Goal: Book appointment/travel/reservation

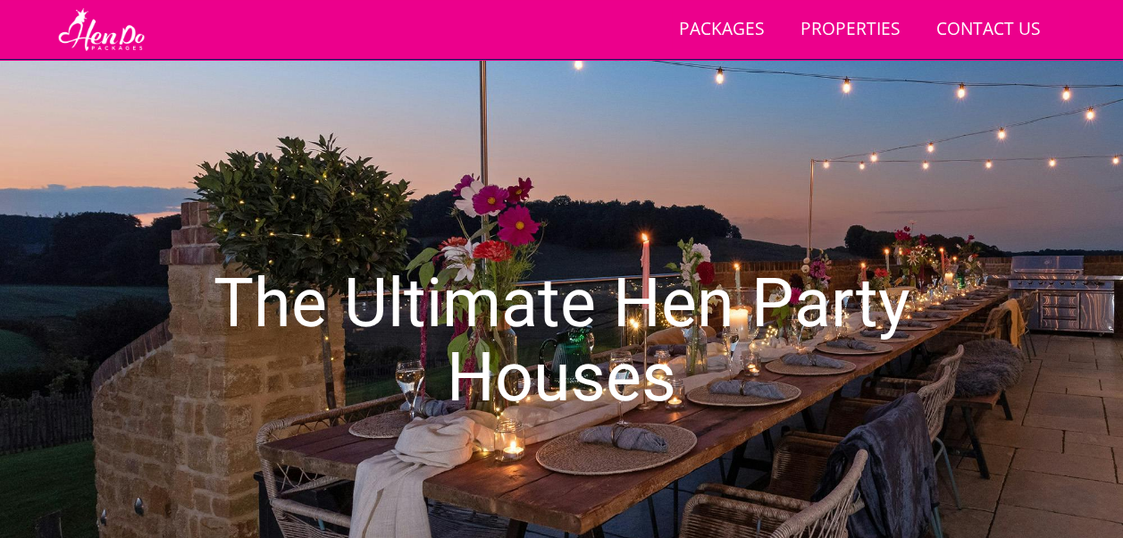
scroll to position [76, 0]
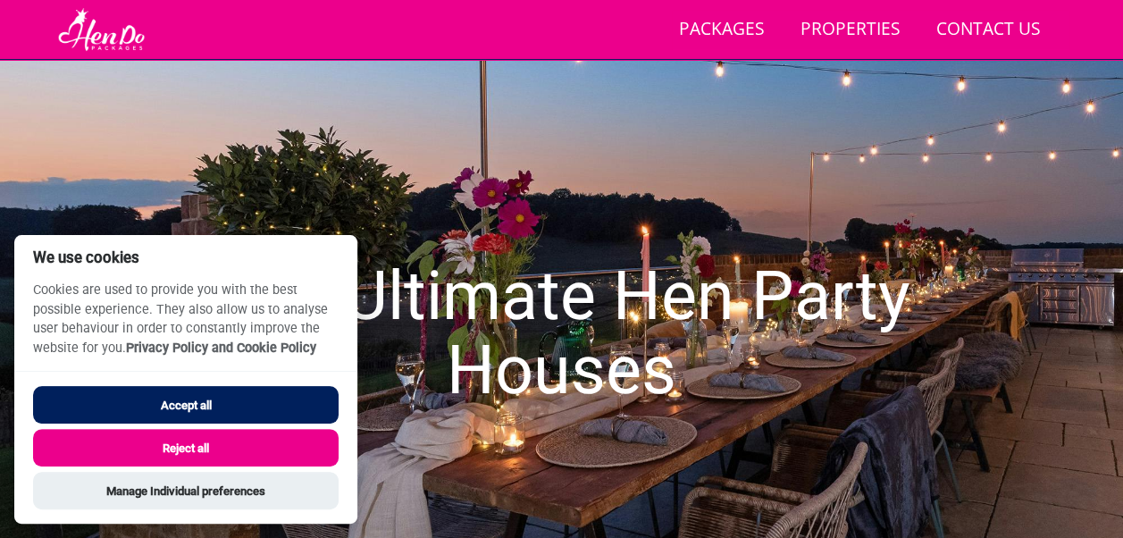
click at [187, 443] on button "Reject all" at bounding box center [186, 448] width 306 height 38
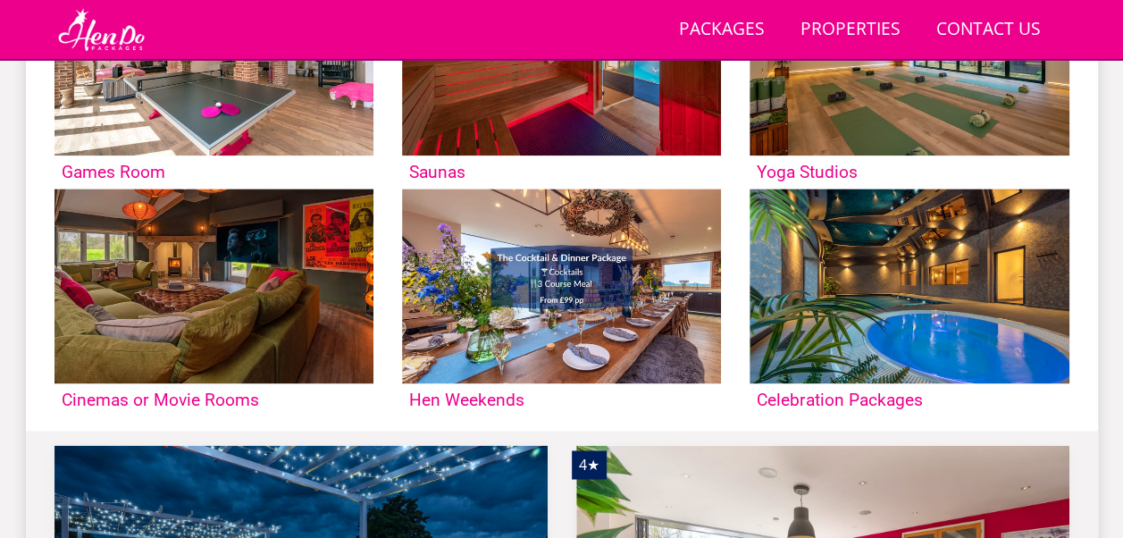
scroll to position [1090, 0]
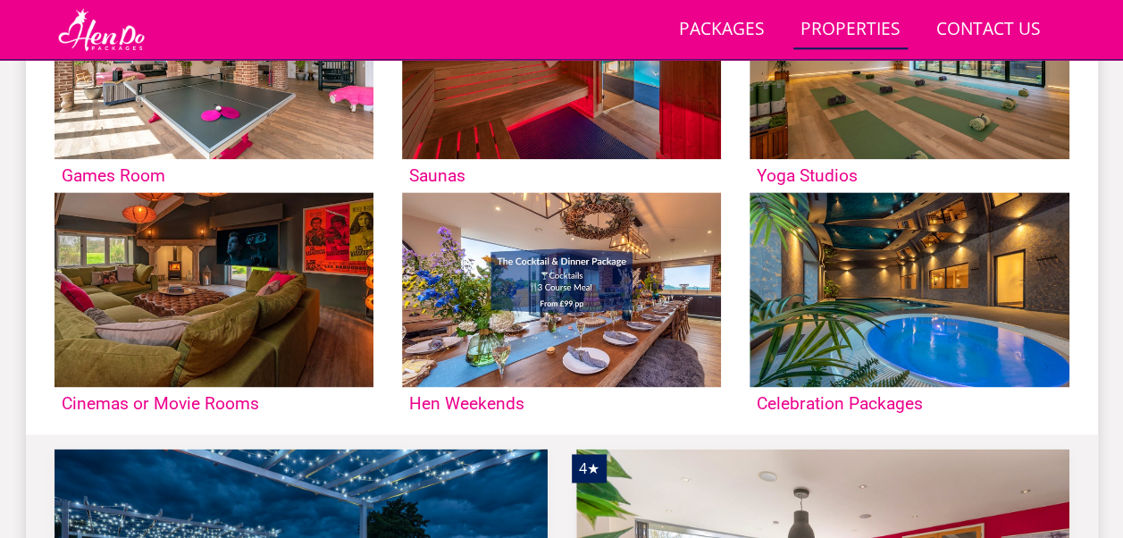
click at [826, 30] on link "Properties" at bounding box center [851, 30] width 114 height 40
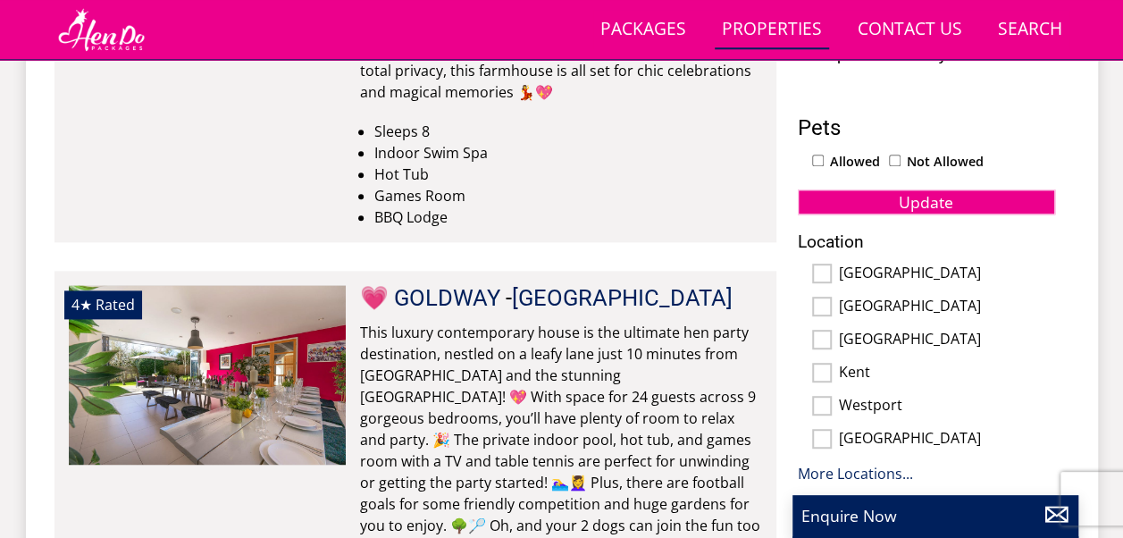
scroll to position [1011, 0]
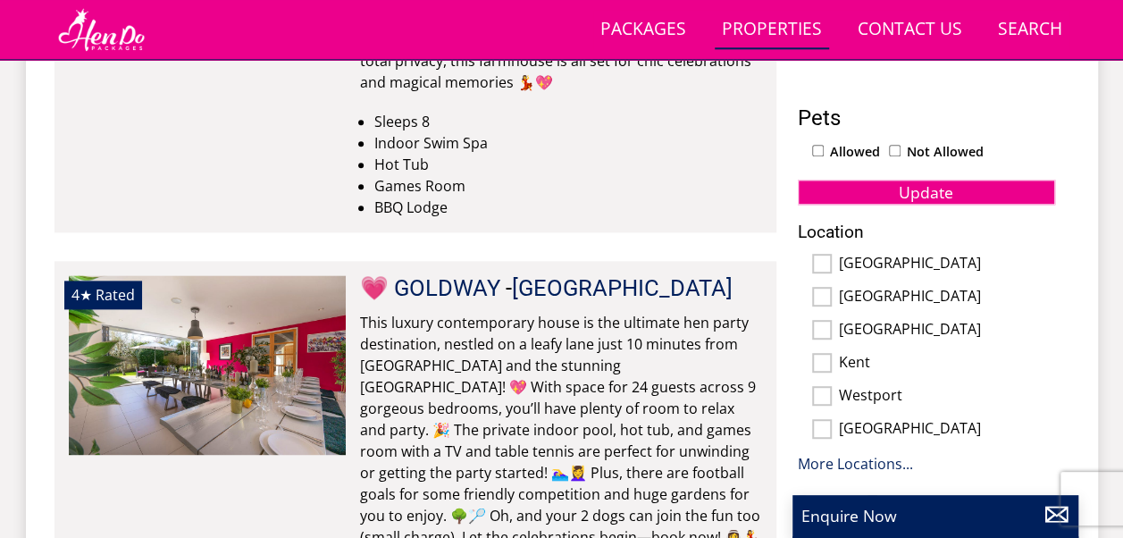
click at [817, 254] on input "[GEOGRAPHIC_DATA]" at bounding box center [822, 264] width 20 height 20
checkbox input "true"
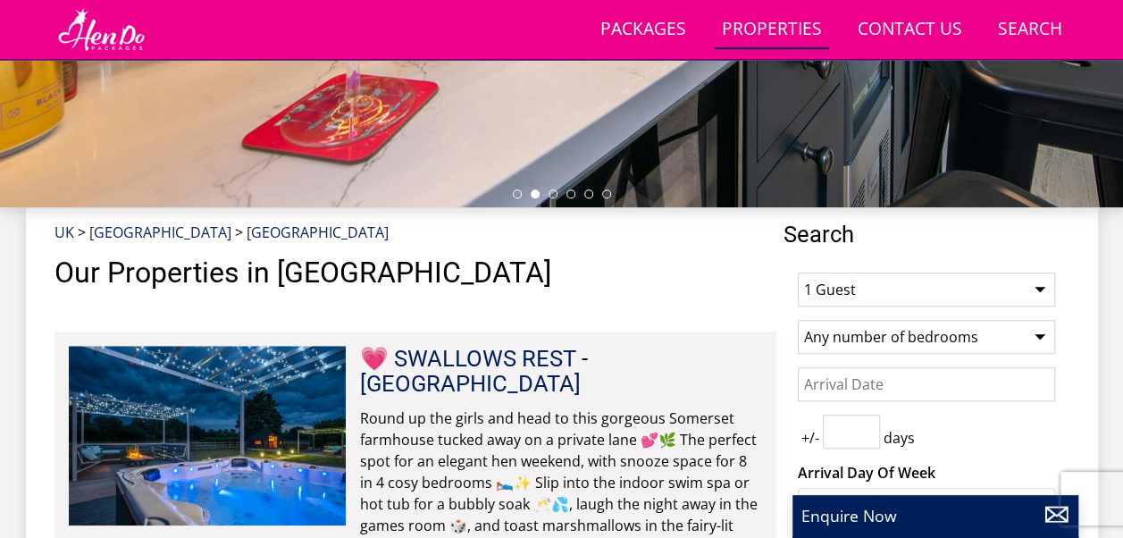
scroll to position [544, 0]
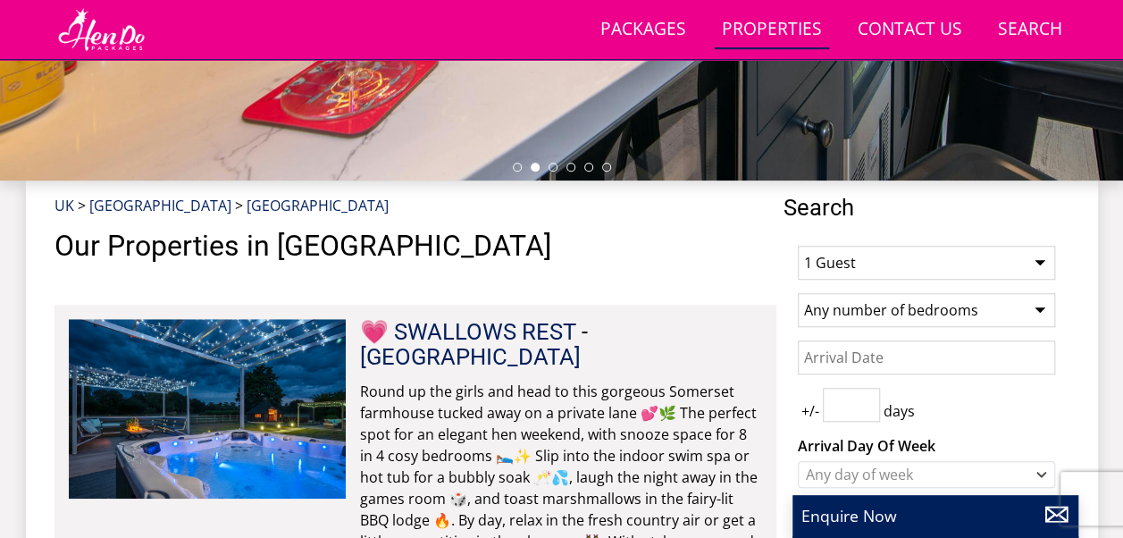
click at [1038, 261] on select "1 Guest 2 Guests 3 Guests 4 Guests 5 Guests 6 Guests 7 Guests 8 Guests 9 Guests…" at bounding box center [926, 263] width 257 height 34
select select "16"
click at [798, 246] on select "1 Guest 2 Guests 3 Guests 4 Guests 5 Guests 6 Guests 7 Guests 8 Guests 9 Guests…" at bounding box center [926, 263] width 257 height 34
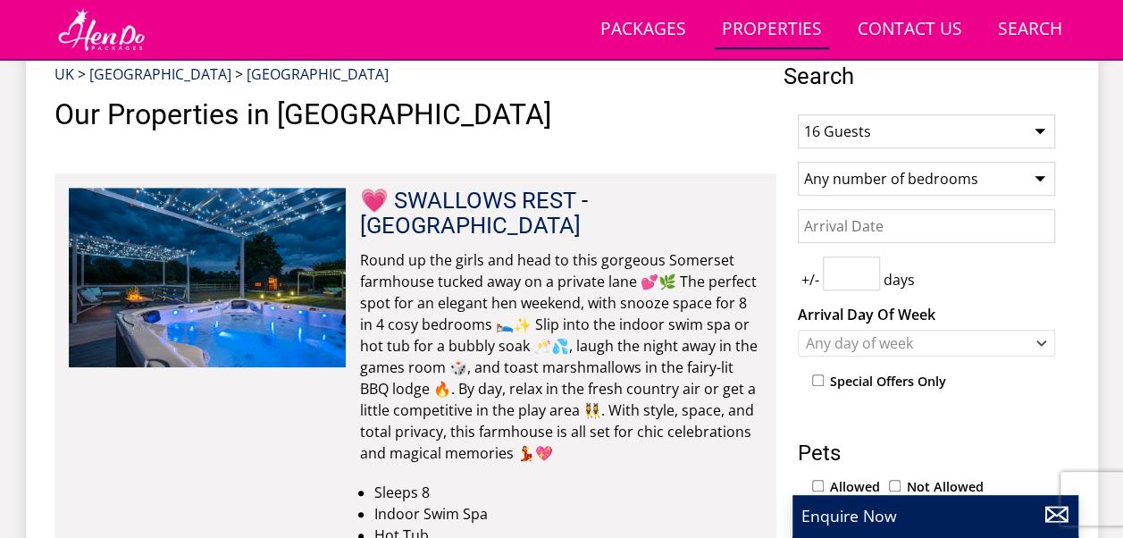
scroll to position [691, 0]
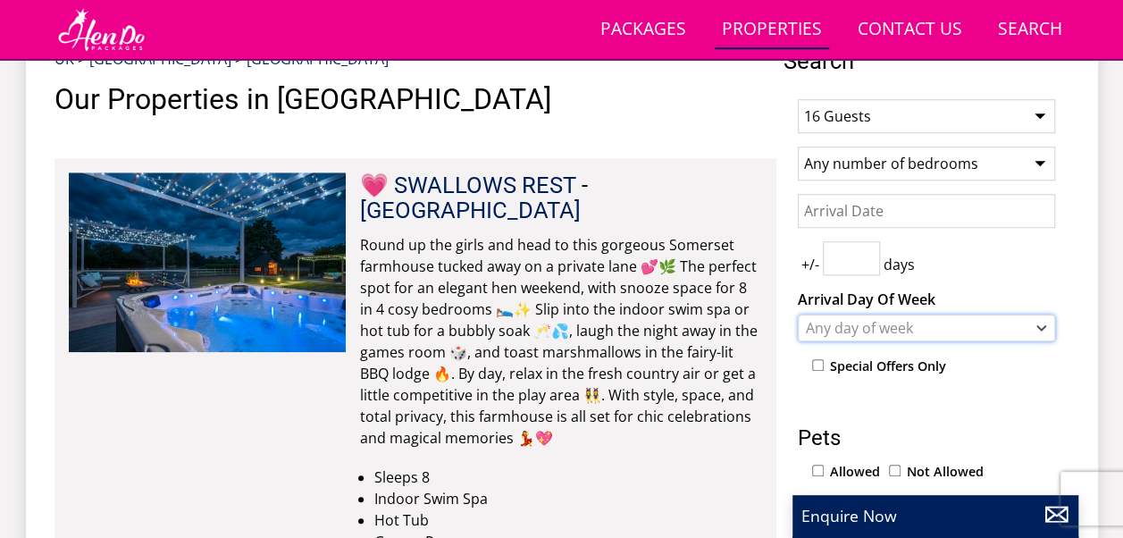
click at [892, 320] on div "Any day of week" at bounding box center [917, 328] width 231 height 20
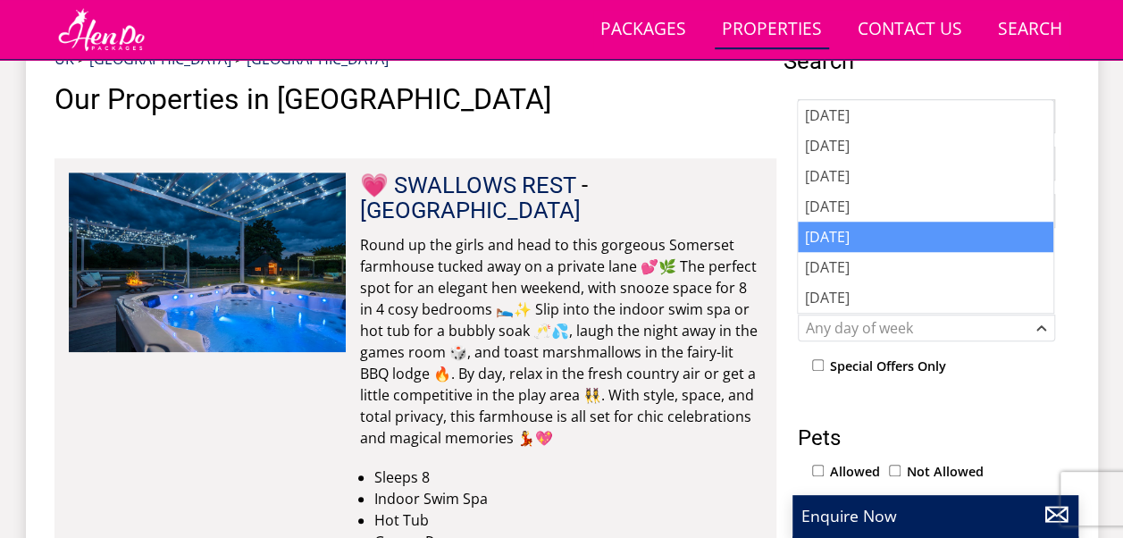
click at [854, 240] on div "[DATE]" at bounding box center [926, 237] width 256 height 30
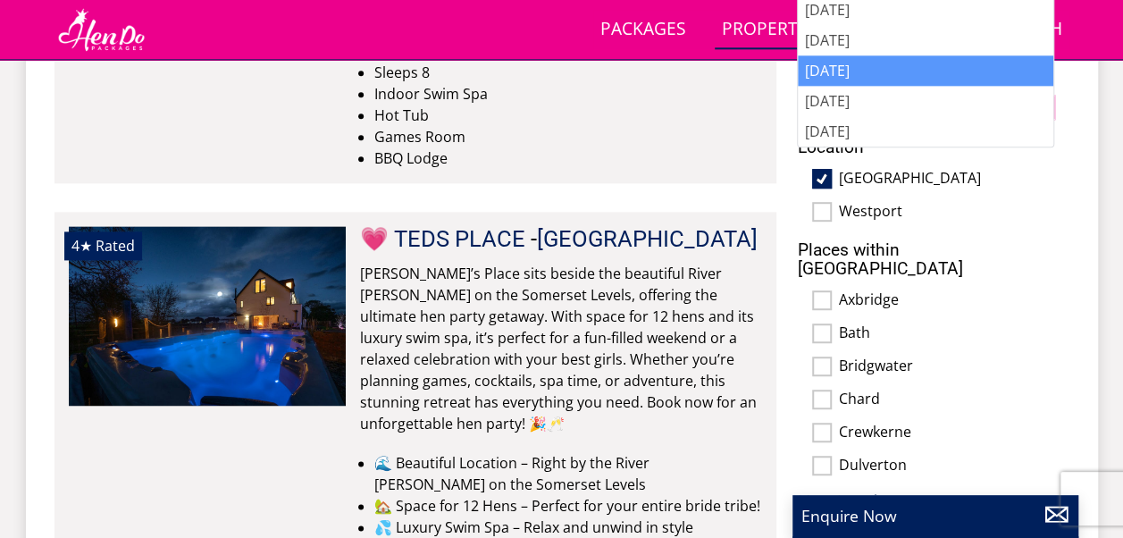
scroll to position [1132, 0]
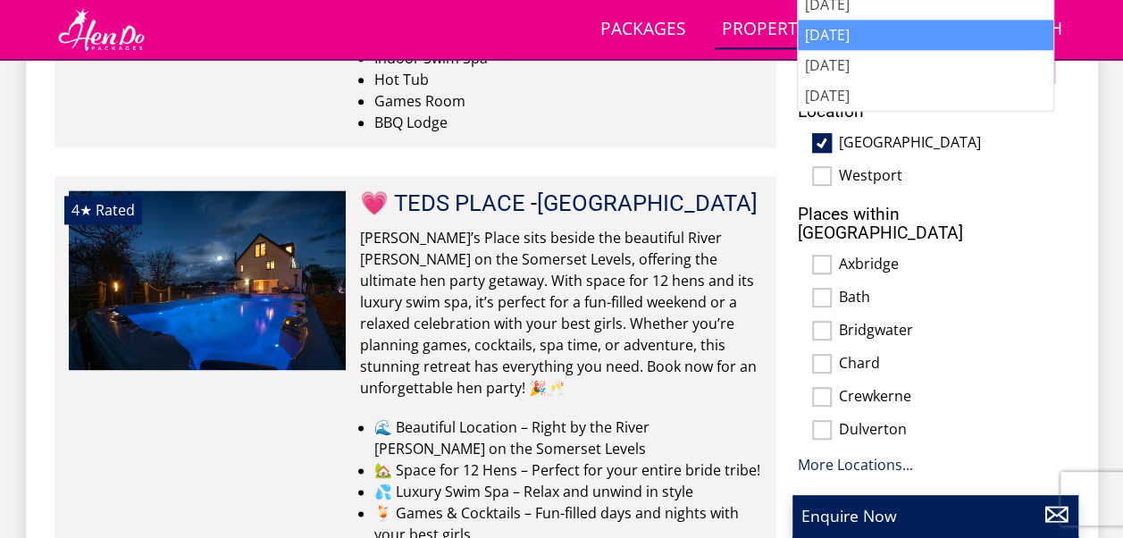
click at [820, 288] on input "Bath" at bounding box center [822, 298] width 20 height 20
checkbox input "true"
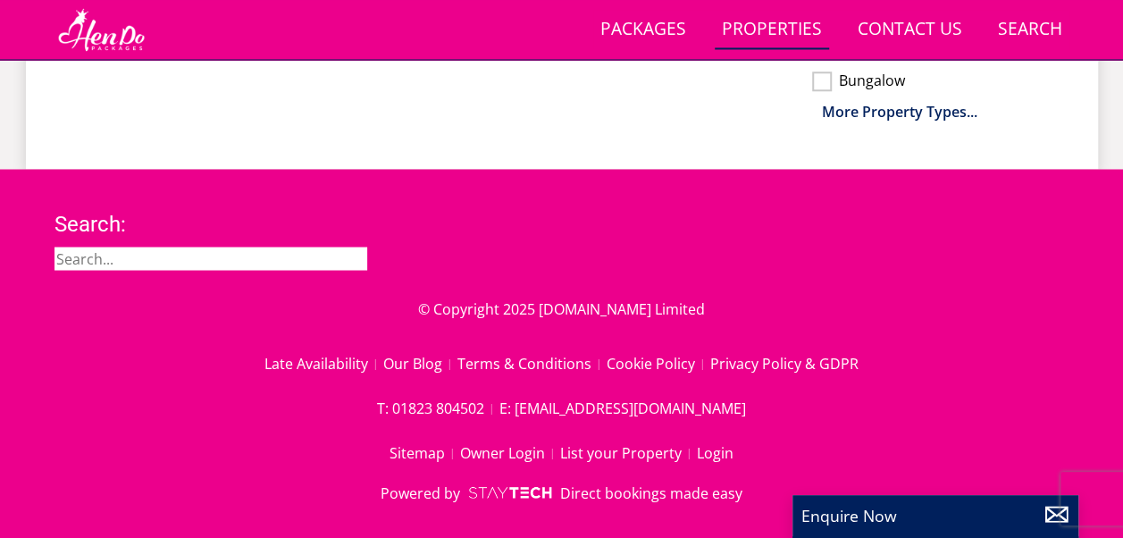
scroll to position [0, 0]
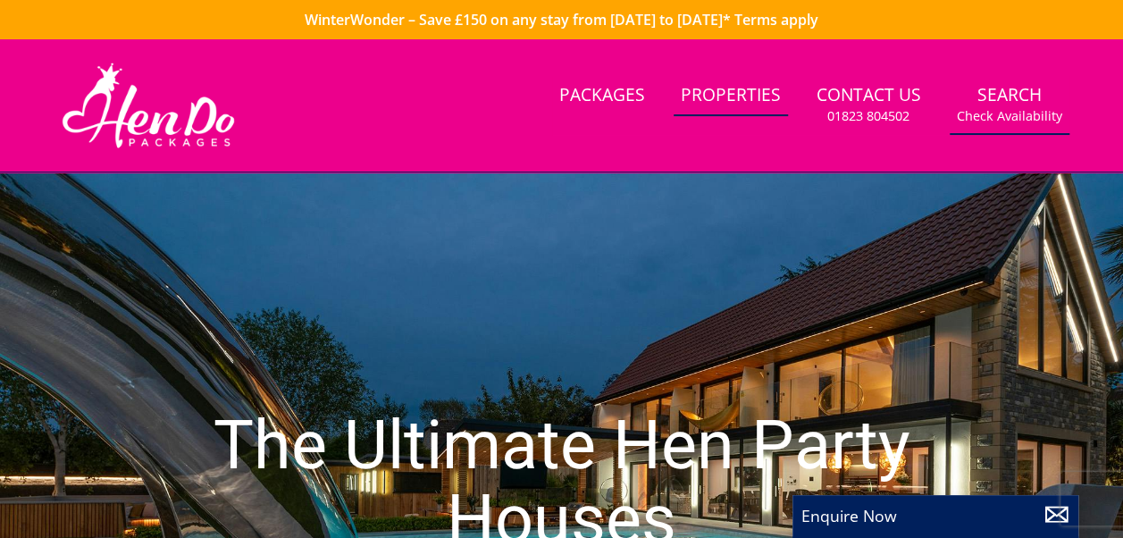
click at [1006, 107] on small "Check Availability" at bounding box center [1009, 116] width 105 height 18
click at [1005, 84] on link "Search Check Availability" at bounding box center [1010, 105] width 120 height 58
click at [1005, 95] on link "Search Check Availability" at bounding box center [1010, 105] width 120 height 58
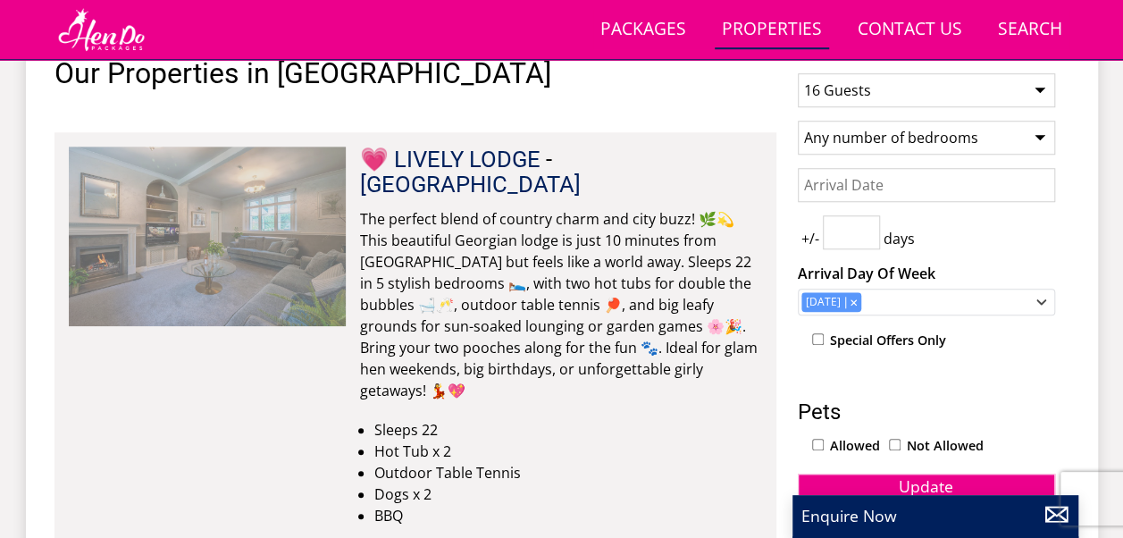
scroll to position [0, 3606]
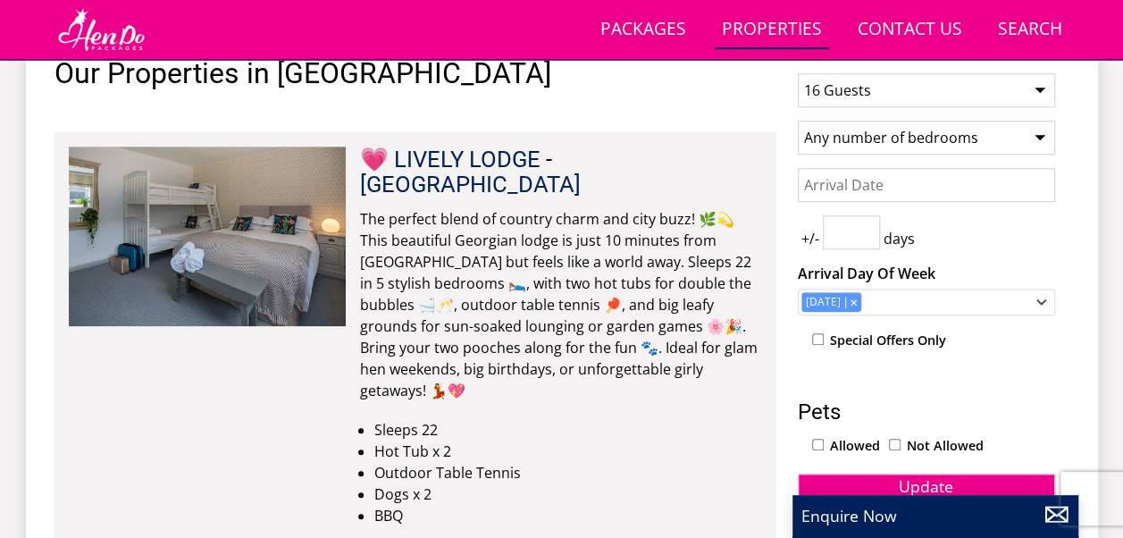
scroll to position [1090, 0]
